Goal: Task Accomplishment & Management: Use online tool/utility

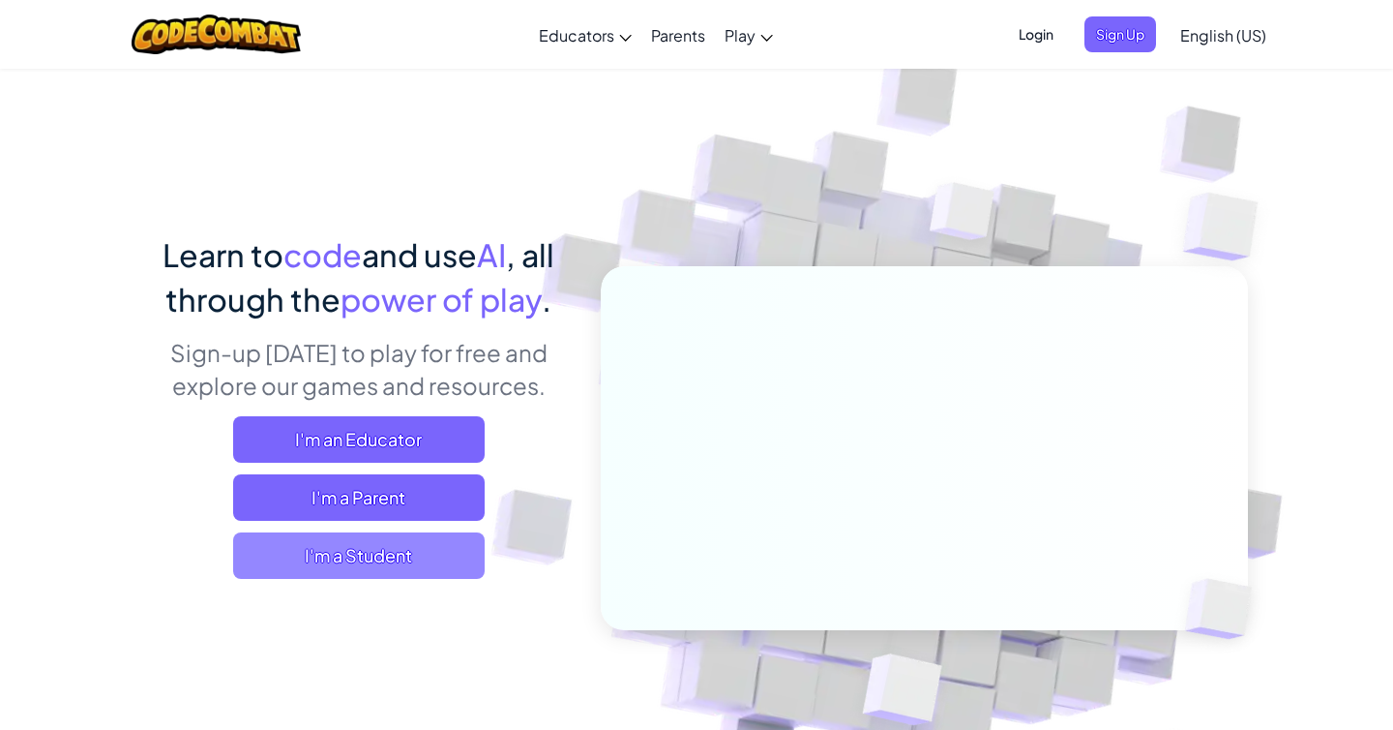
click at [444, 561] on span "I'm a Student" at bounding box center [359, 555] width 252 height 46
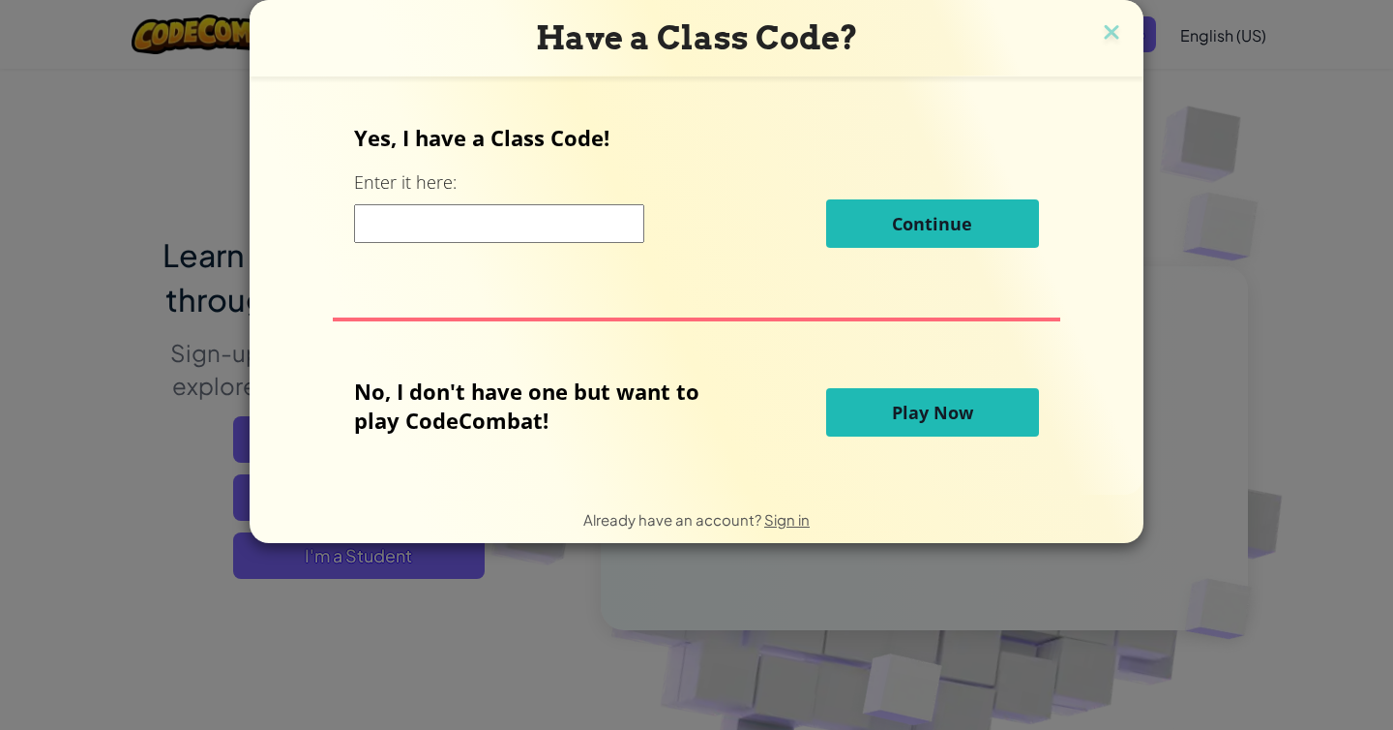
click at [535, 194] on div "Yes, I have a Class Code! Enter it here: Continue" at bounding box center [696, 192] width 684 height 139
click at [540, 203] on div "Continue" at bounding box center [696, 223] width 684 height 48
click at [544, 220] on input at bounding box center [499, 223] width 290 height 39
click at [922, 399] on button "Play Now" at bounding box center [932, 412] width 213 height 48
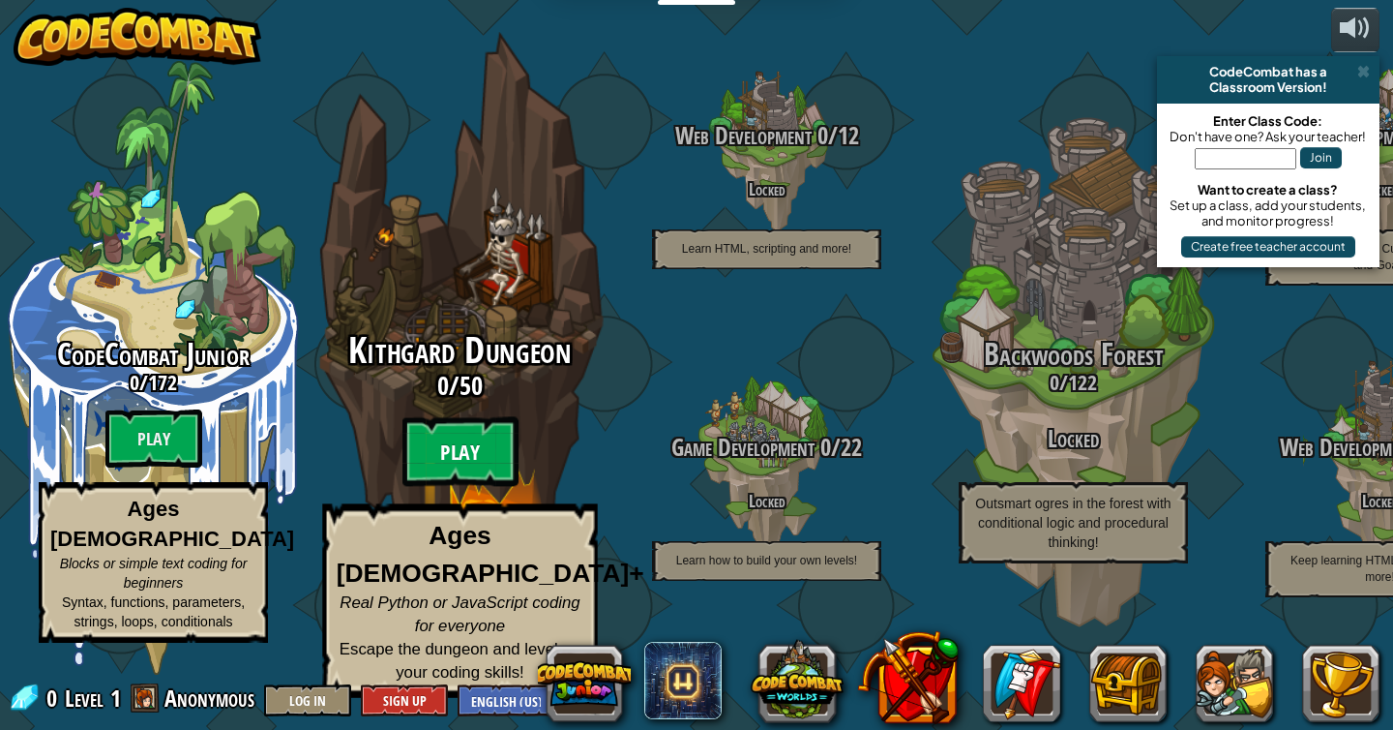
click at [423, 469] on btn "Play" at bounding box center [460, 452] width 116 height 70
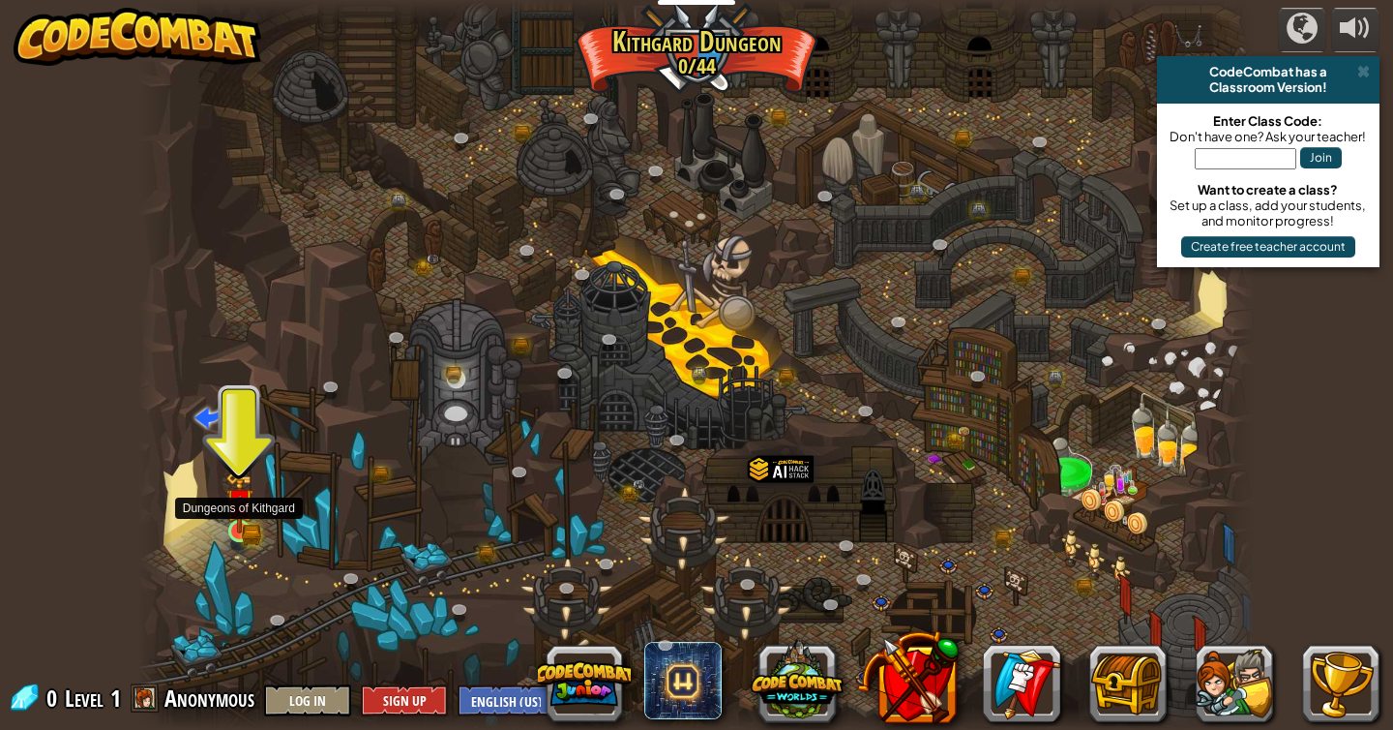
click at [246, 526] on img at bounding box center [239, 502] width 28 height 62
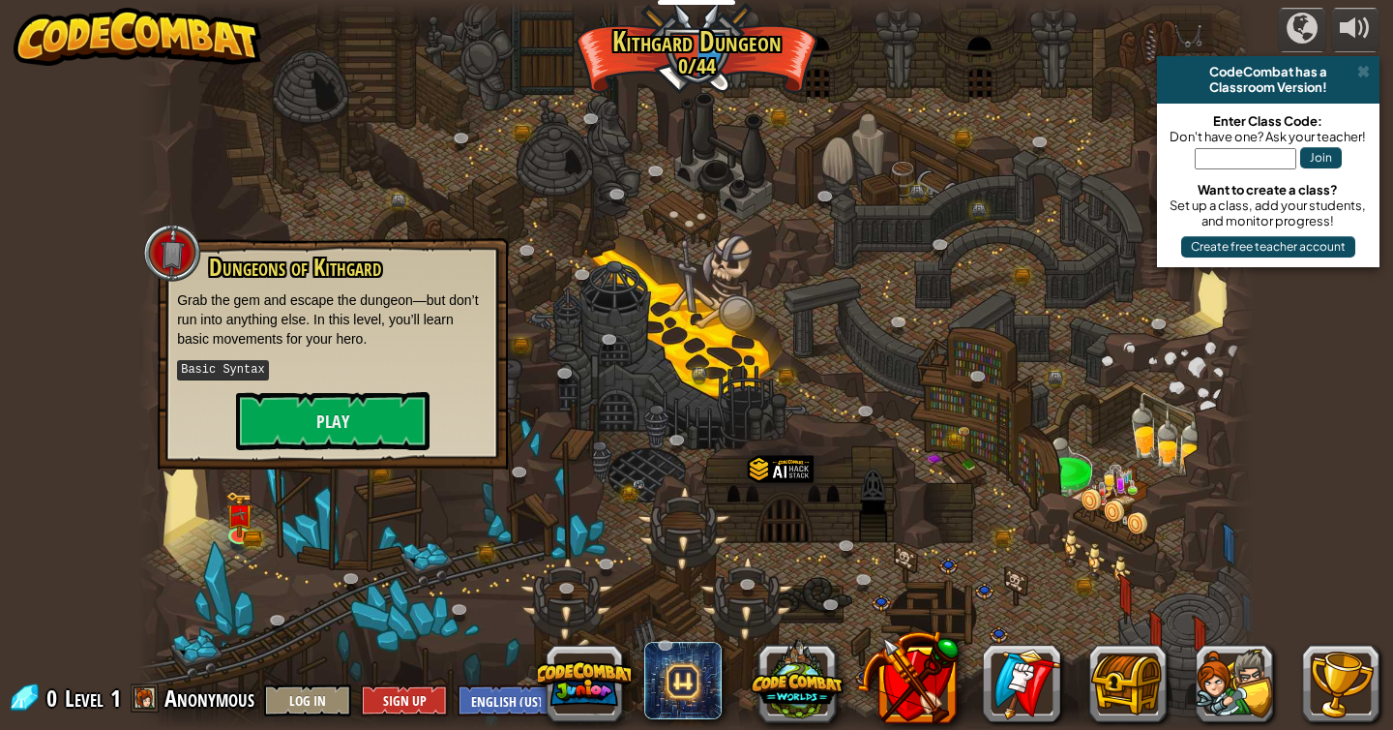
click at [176, 293] on div "Dungeons of [PERSON_NAME] Grab the gem and escape the dungeon—but don’t run int…" at bounding box center [333, 353] width 350 height 231
click at [299, 415] on button "Play" at bounding box center [333, 421] width 194 height 58
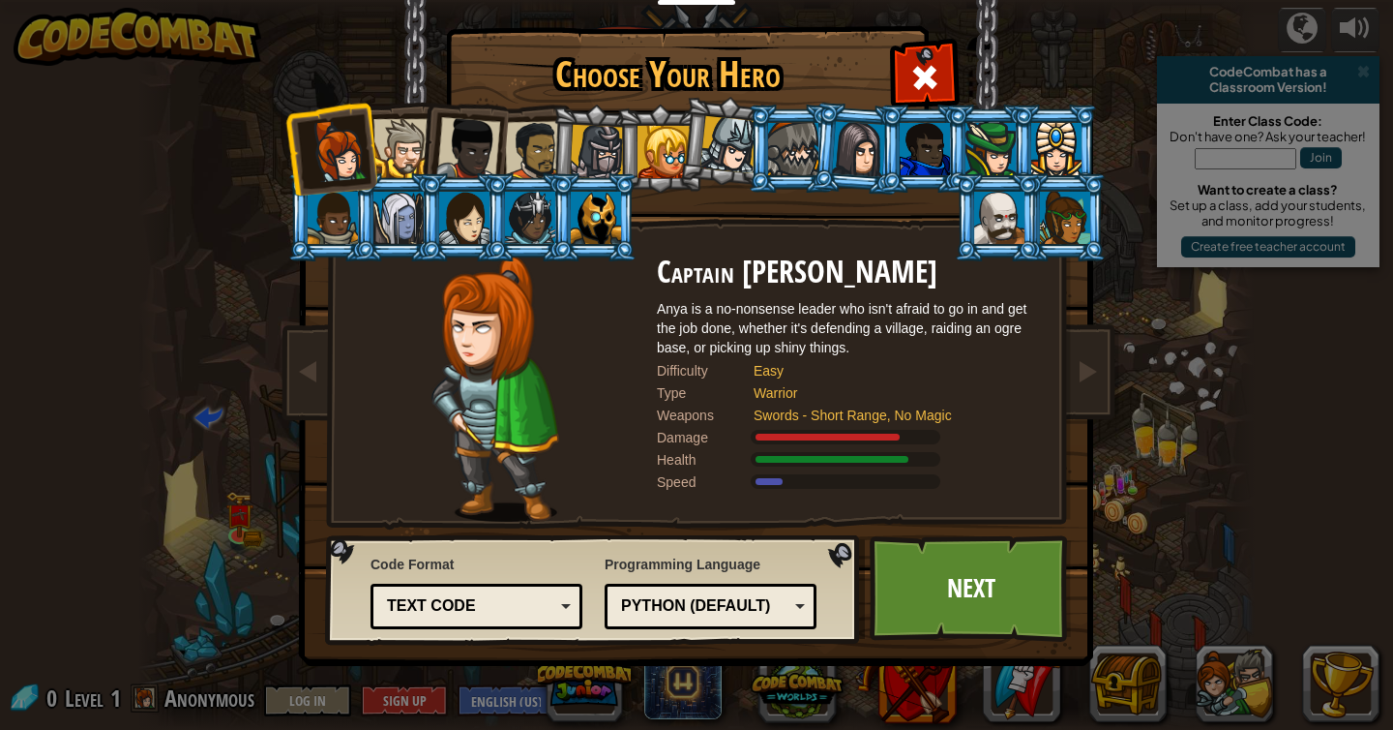
click at [429, 592] on div "Text code" at bounding box center [476, 606] width 187 height 30
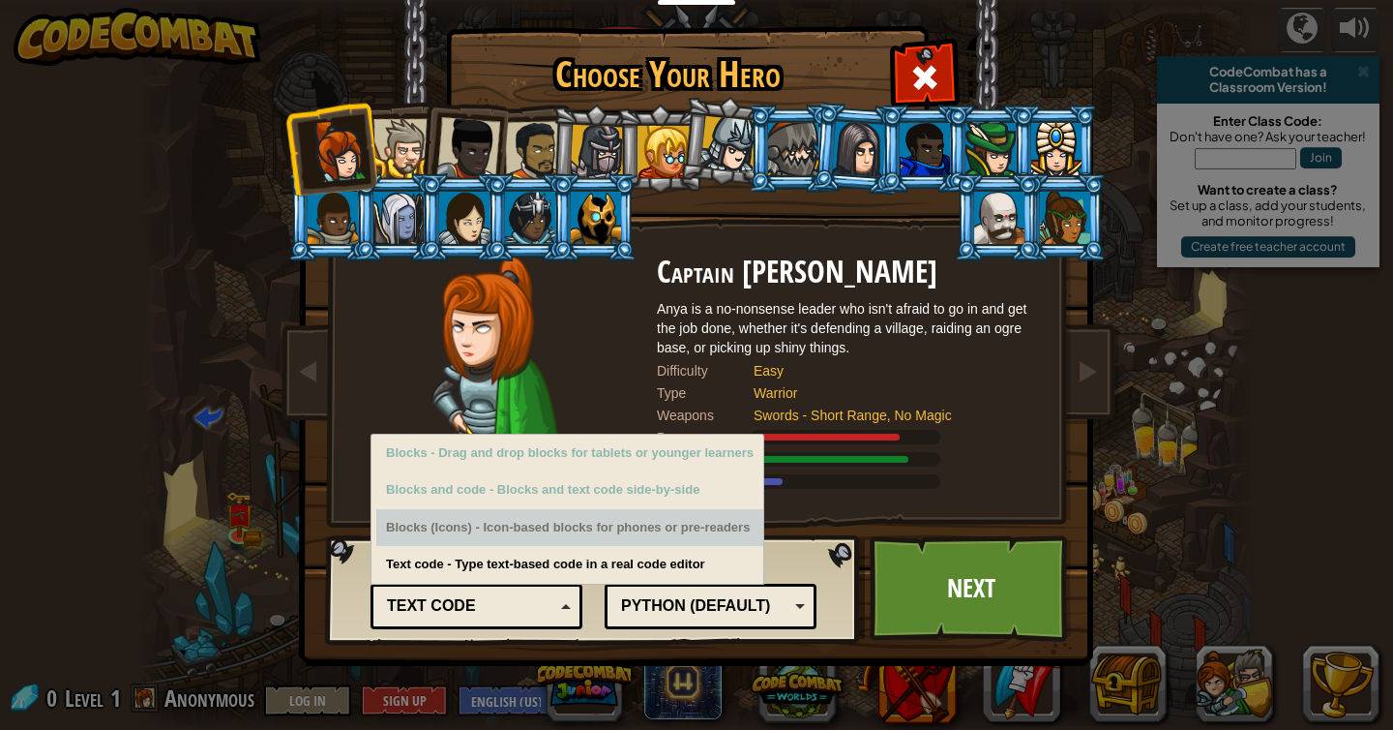
click at [472, 531] on div "Blocks (Icons) - Icon-based blocks for phones or pre-readers" at bounding box center [569, 528] width 387 height 38
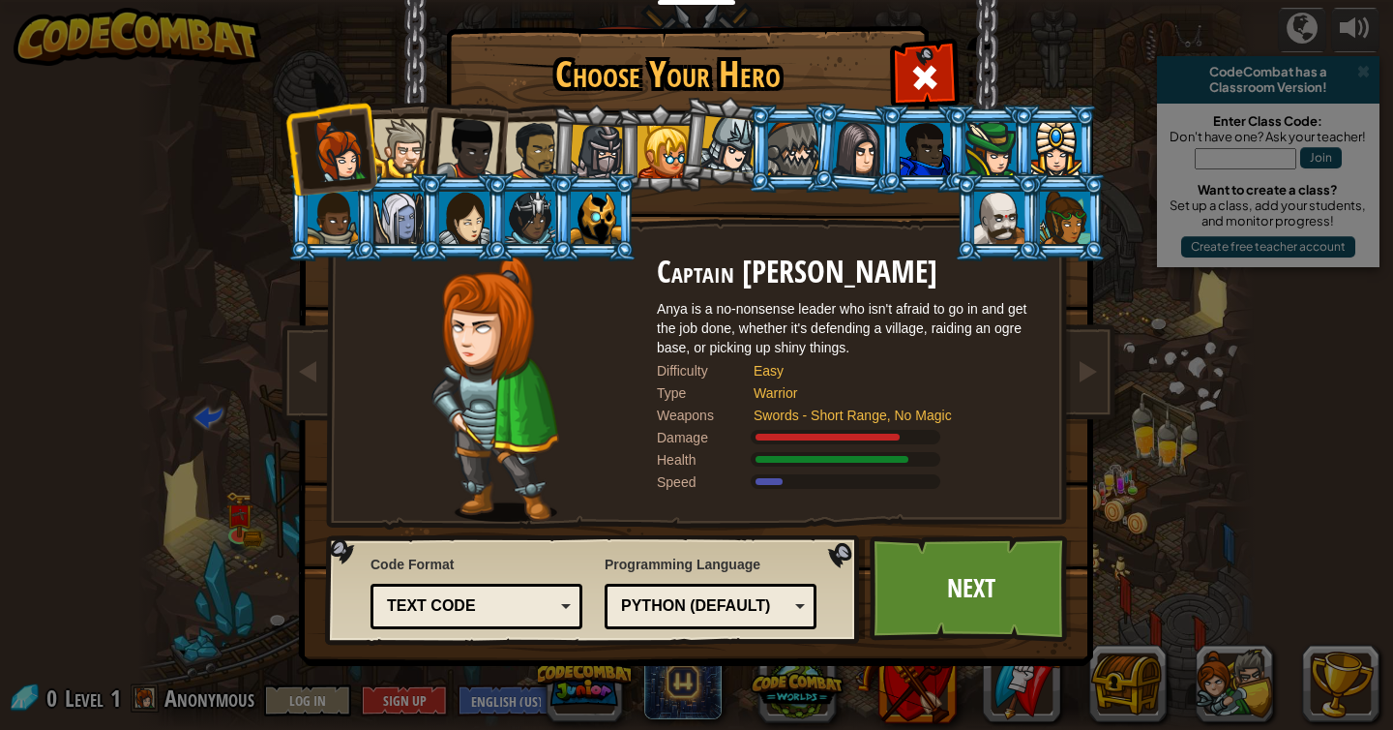
click at [651, 194] on div "Captain [PERSON_NAME] Anya is a no-nonsense leader who isn't afraid to go in an…" at bounding box center [697, 306] width 726 height 422
click at [919, 581] on link "Next" at bounding box center [971, 588] width 202 height 106
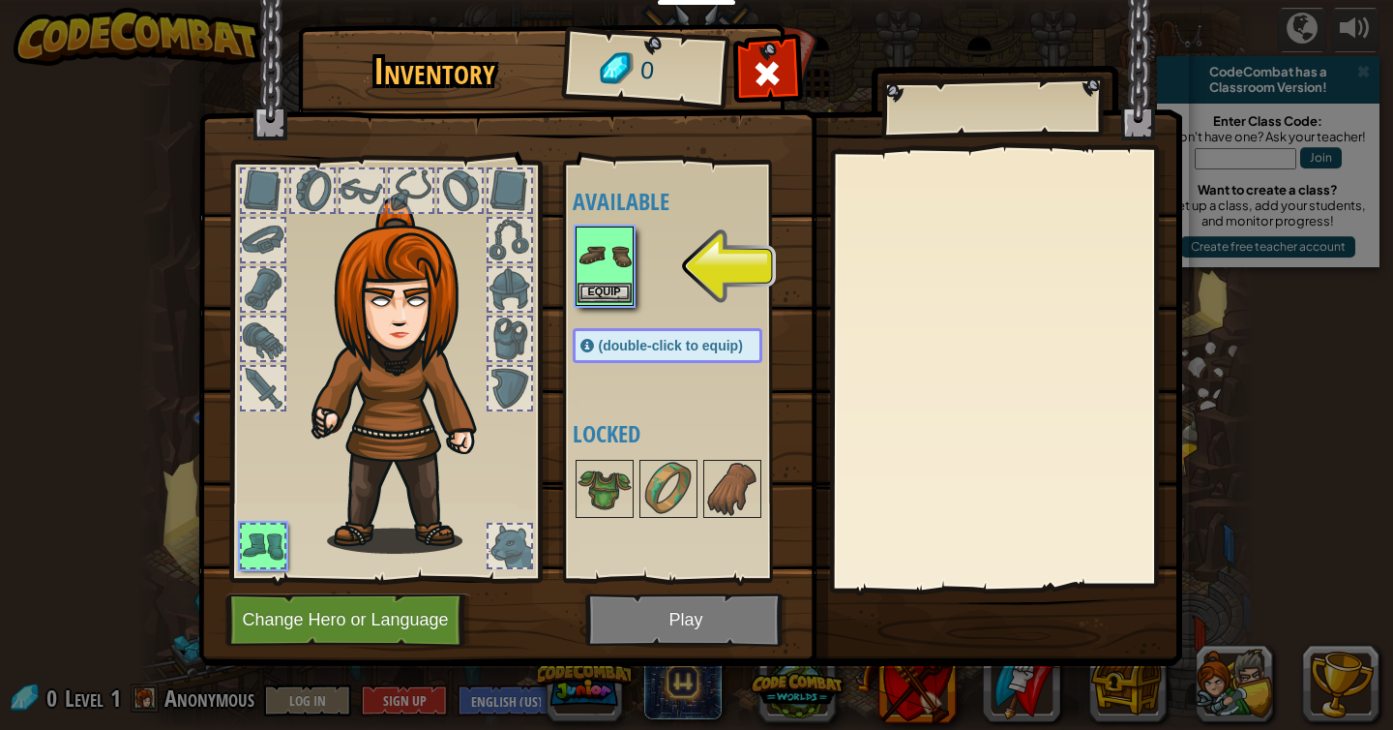
click at [598, 277] on img at bounding box center [605, 255] width 54 height 54
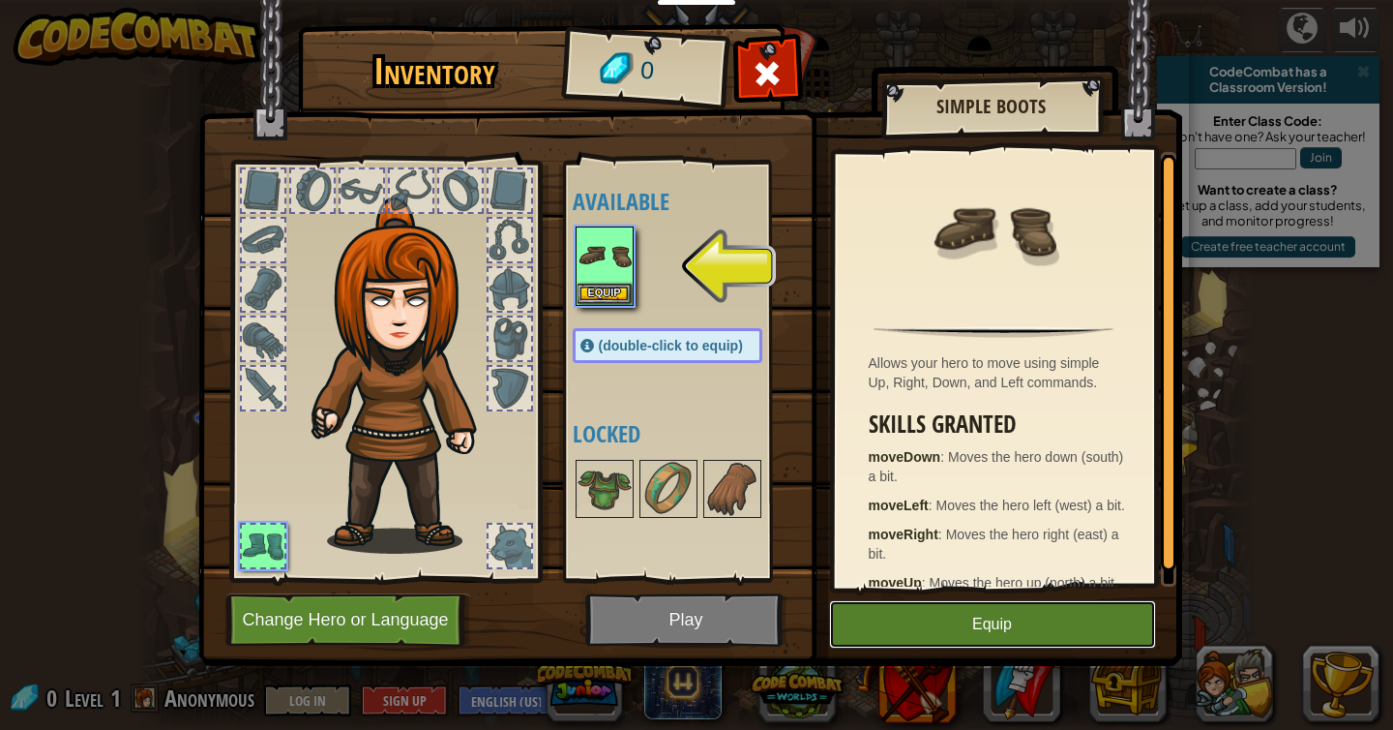
click at [970, 626] on button "Equip" at bounding box center [992, 624] width 327 height 48
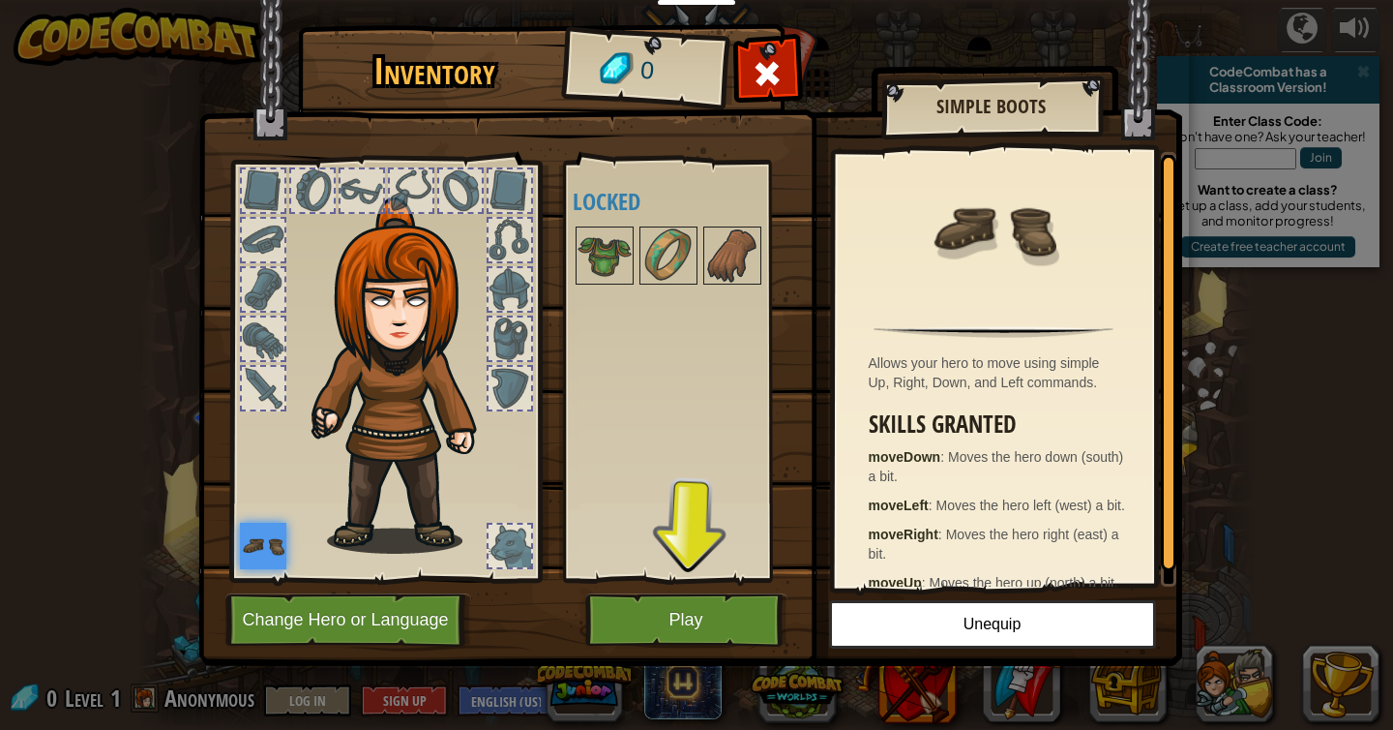
click at [717, 648] on img at bounding box center [690, 314] width 984 height 702
click at [697, 615] on button "Play" at bounding box center [686, 619] width 202 height 53
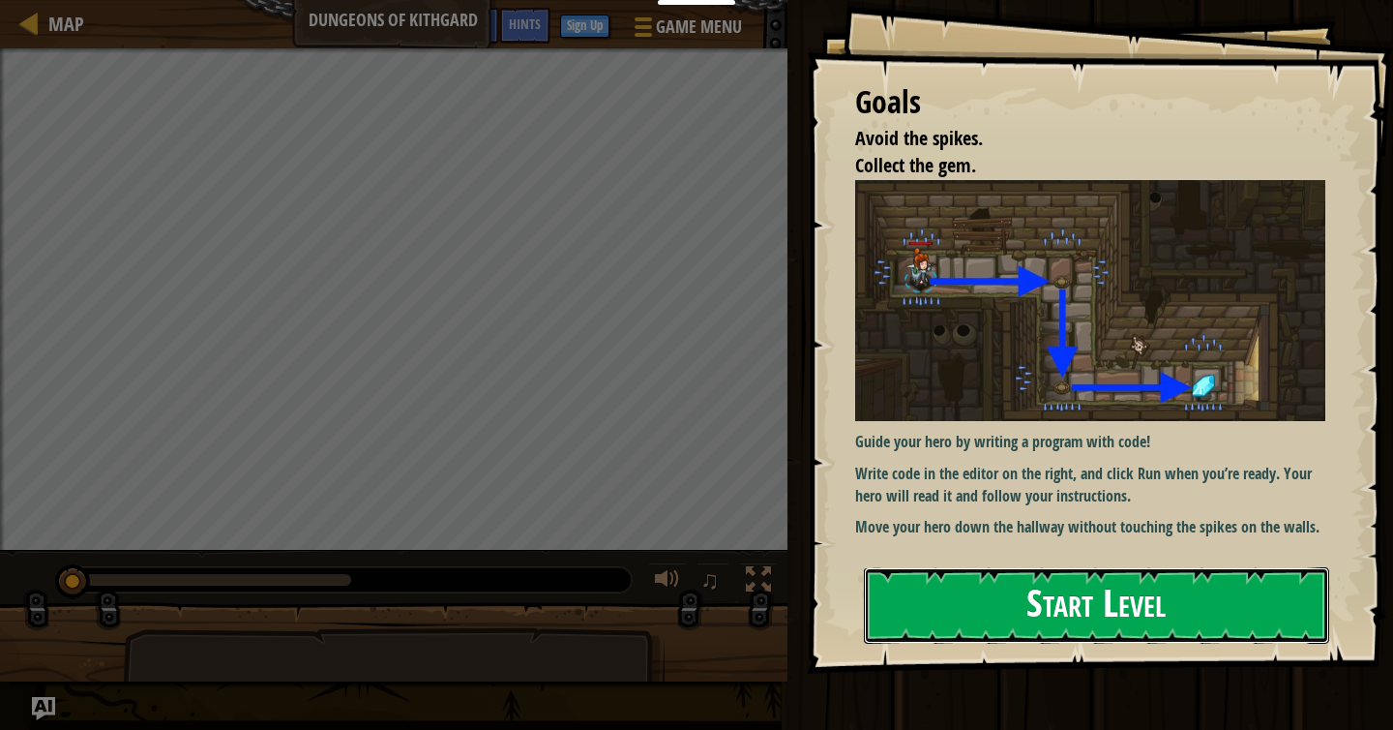
click at [1079, 621] on button "Start Level" at bounding box center [1096, 605] width 465 height 76
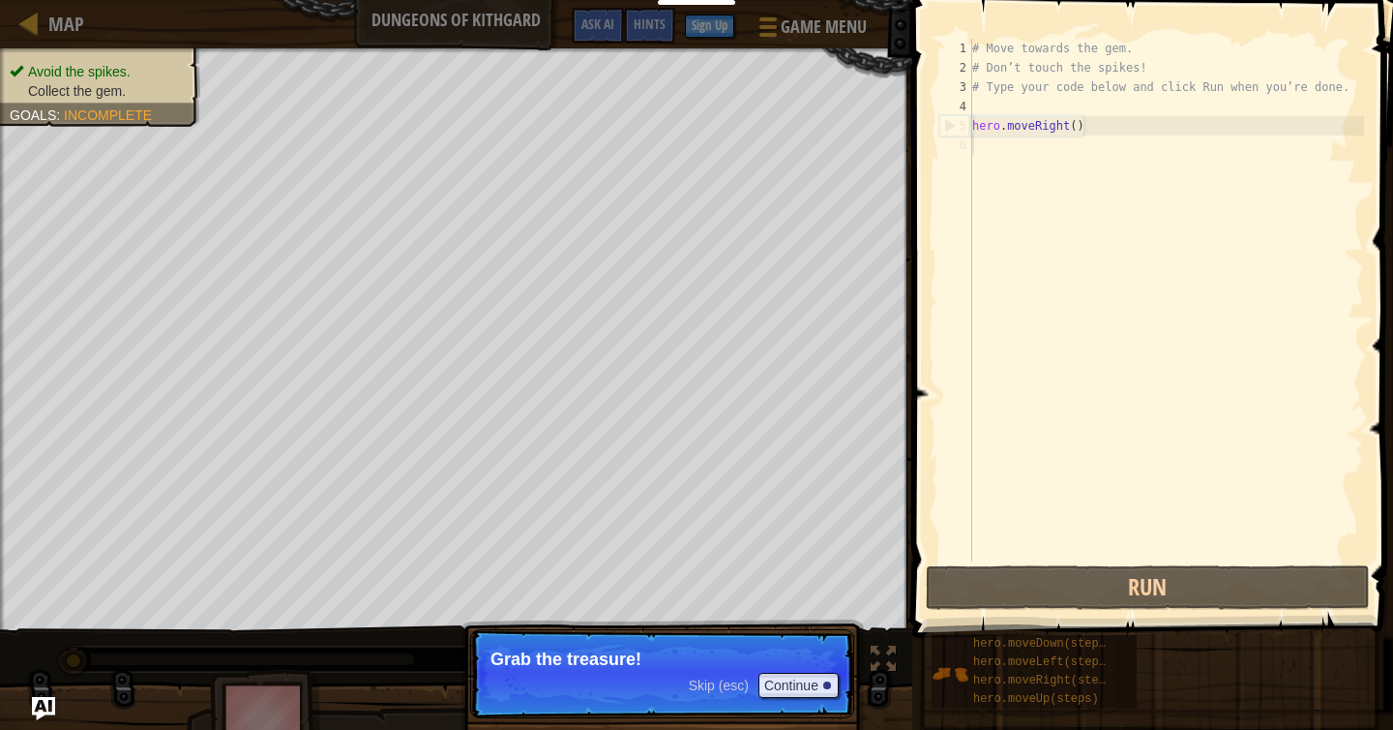
click at [622, 656] on p "Grab the treasure!" at bounding box center [662, 658] width 343 height 19
click at [785, 684] on button "Continue" at bounding box center [799, 684] width 80 height 25
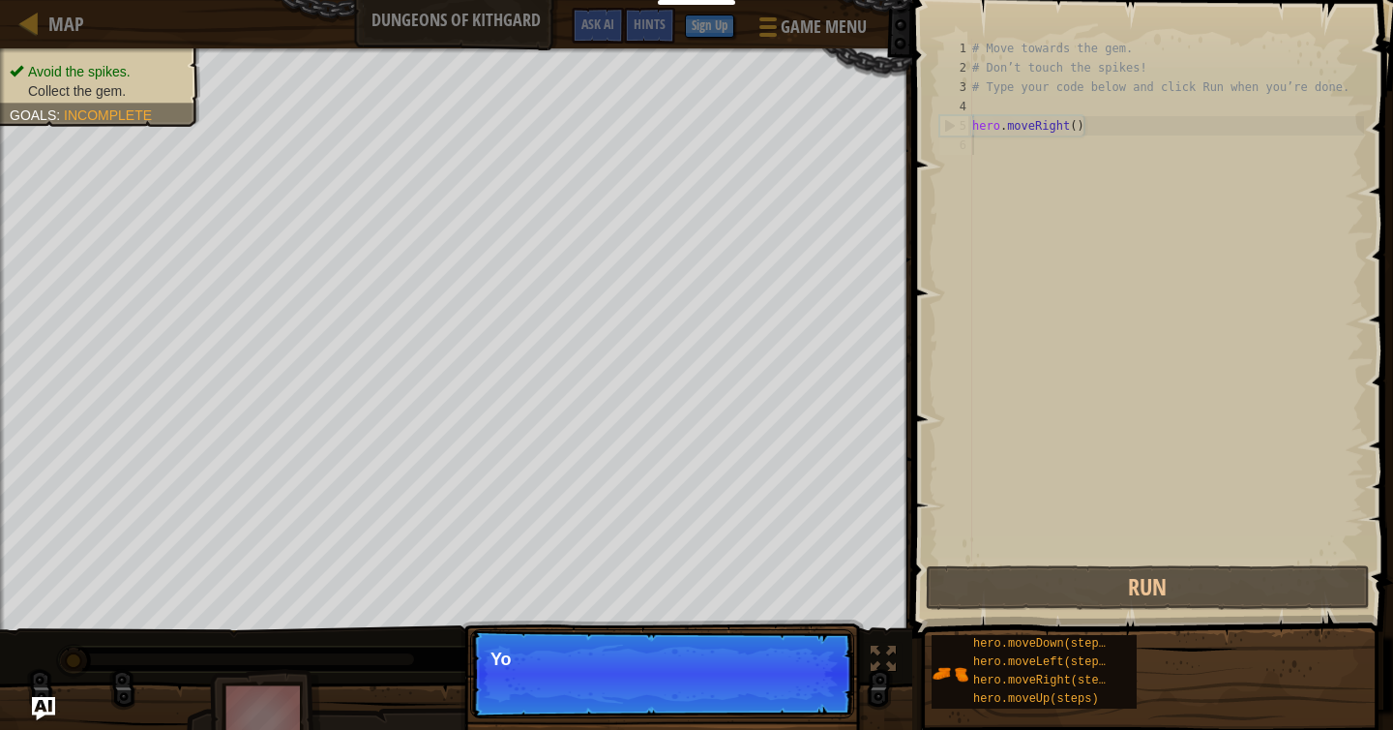
scroll to position [9, 0]
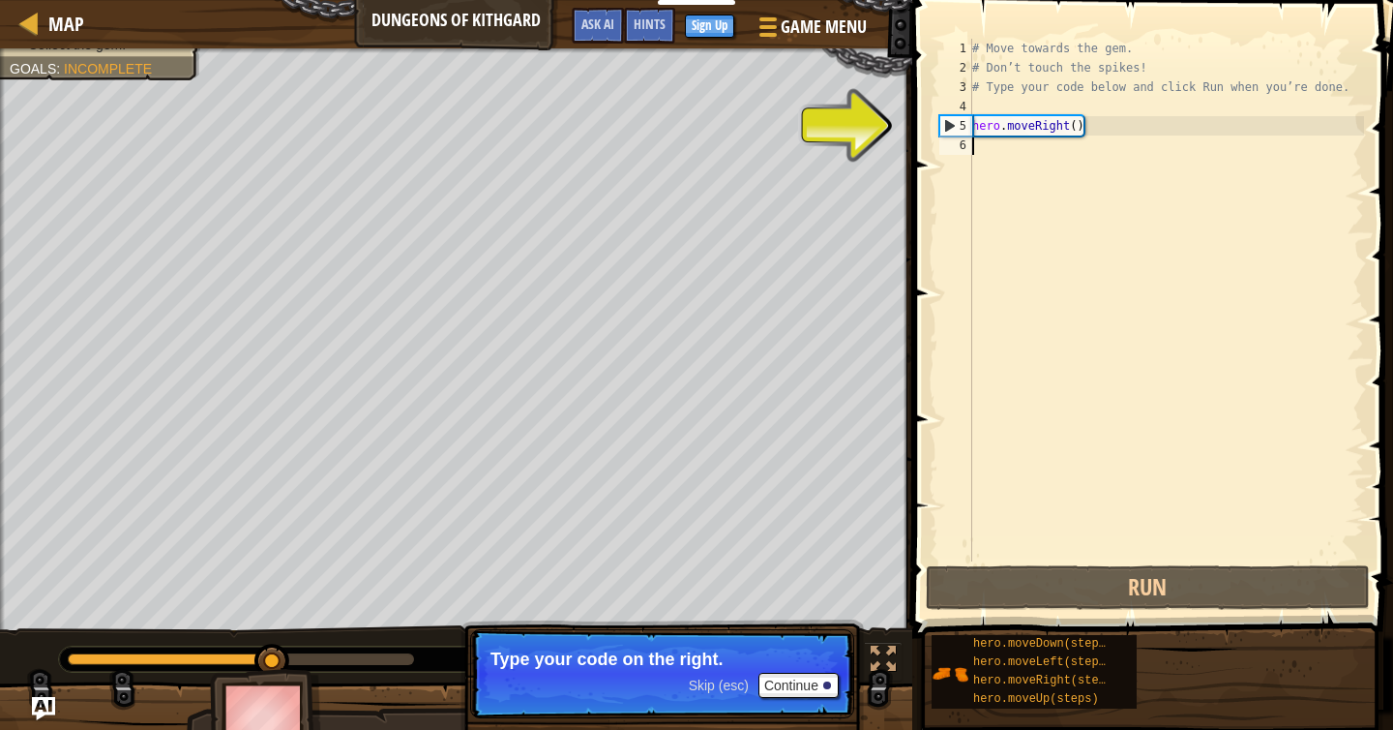
click at [1037, 123] on div "# Move towards the gem. # Don’t touch the spikes! # Type your code below and cl…" at bounding box center [1167, 319] width 396 height 561
type textarea "hero.moveRight()"
click at [1070, 129] on div "# Move towards the gem. # Don’t touch the spikes! # Type your code below and cl…" at bounding box center [1167, 319] width 396 height 561
